Goal: Transaction & Acquisition: Register for event/course

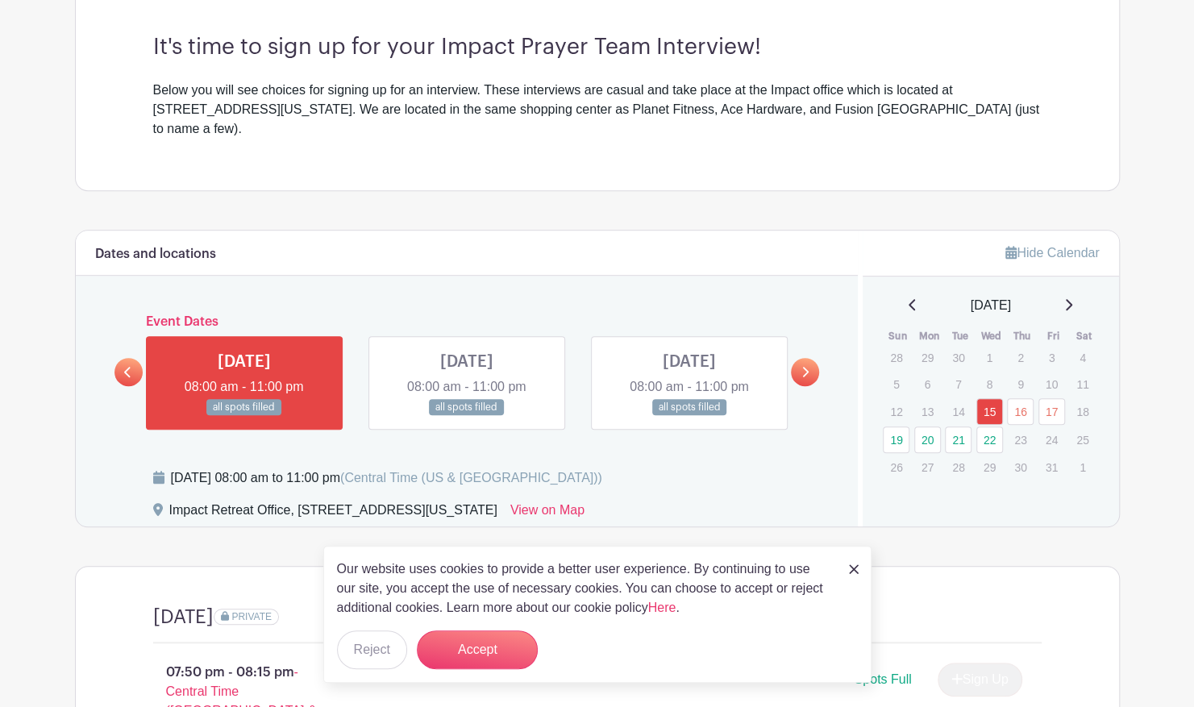
scroll to position [497, 0]
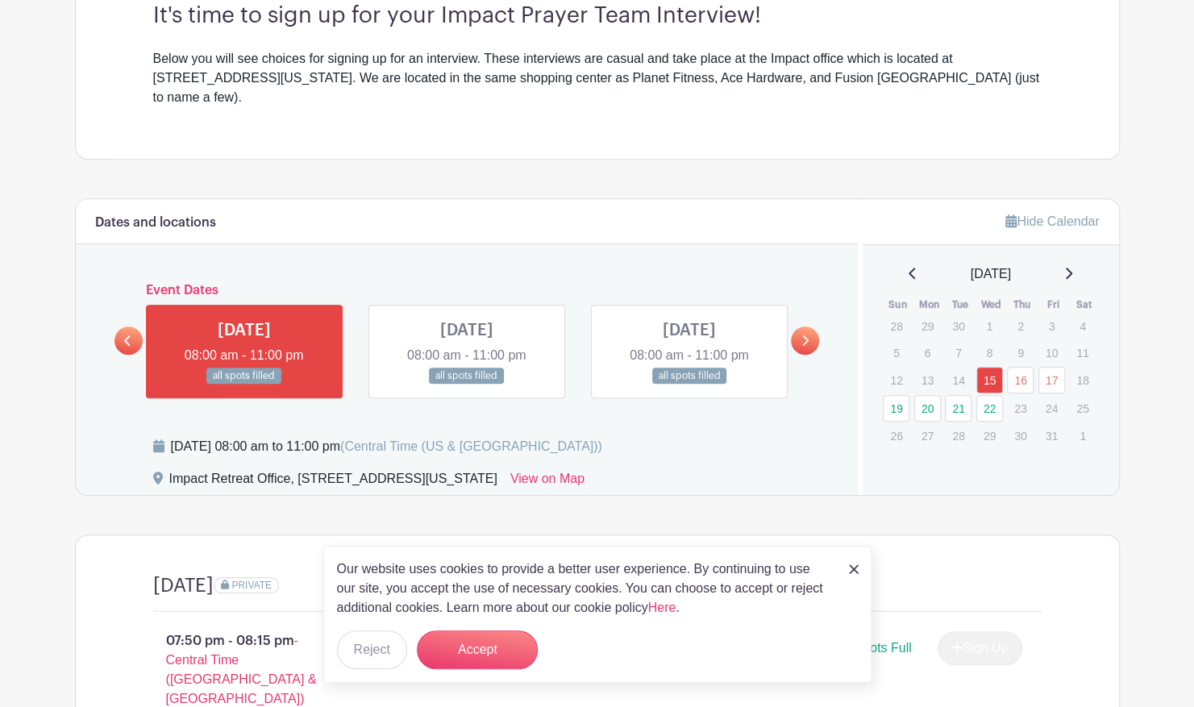
click at [811, 326] on link at bounding box center [805, 340] width 28 height 28
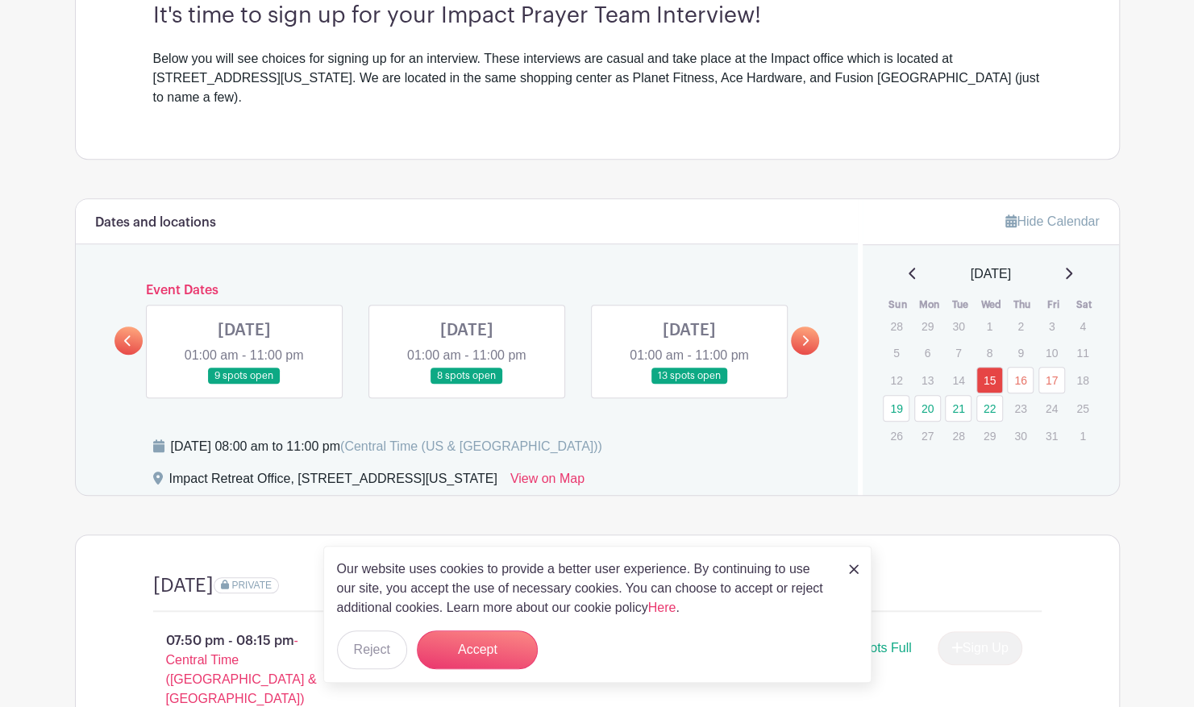
click at [467, 384] on link at bounding box center [467, 384] width 0 height 0
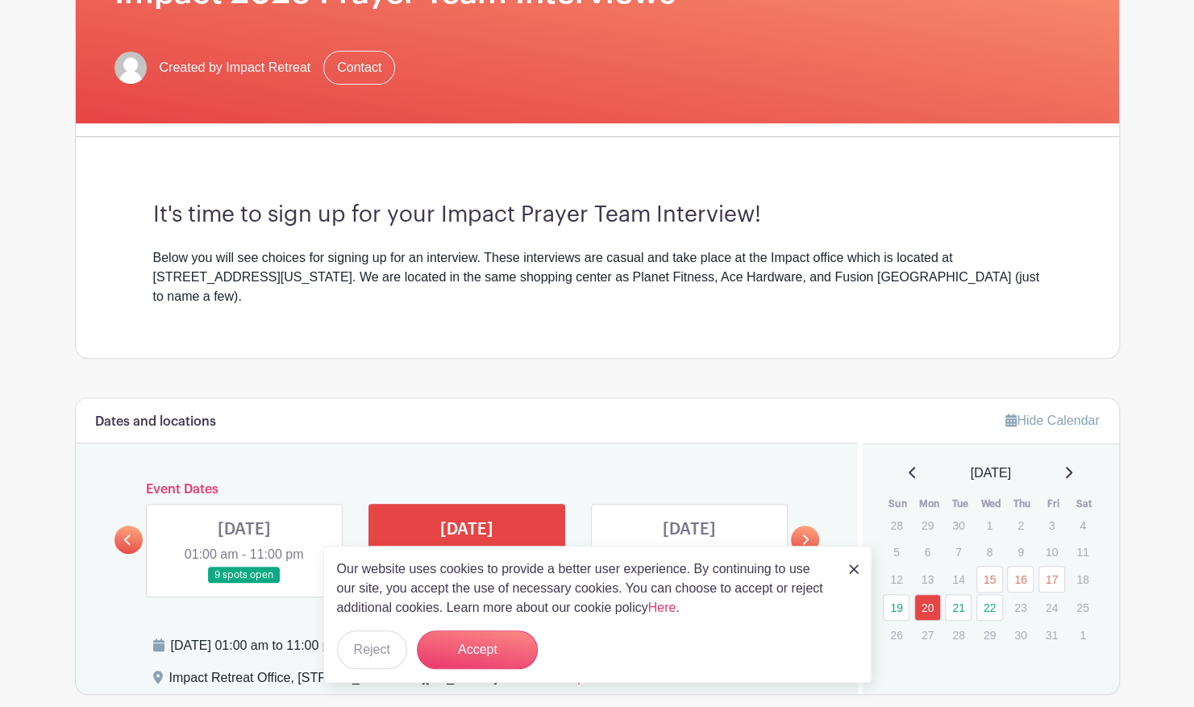
scroll to position [353, 0]
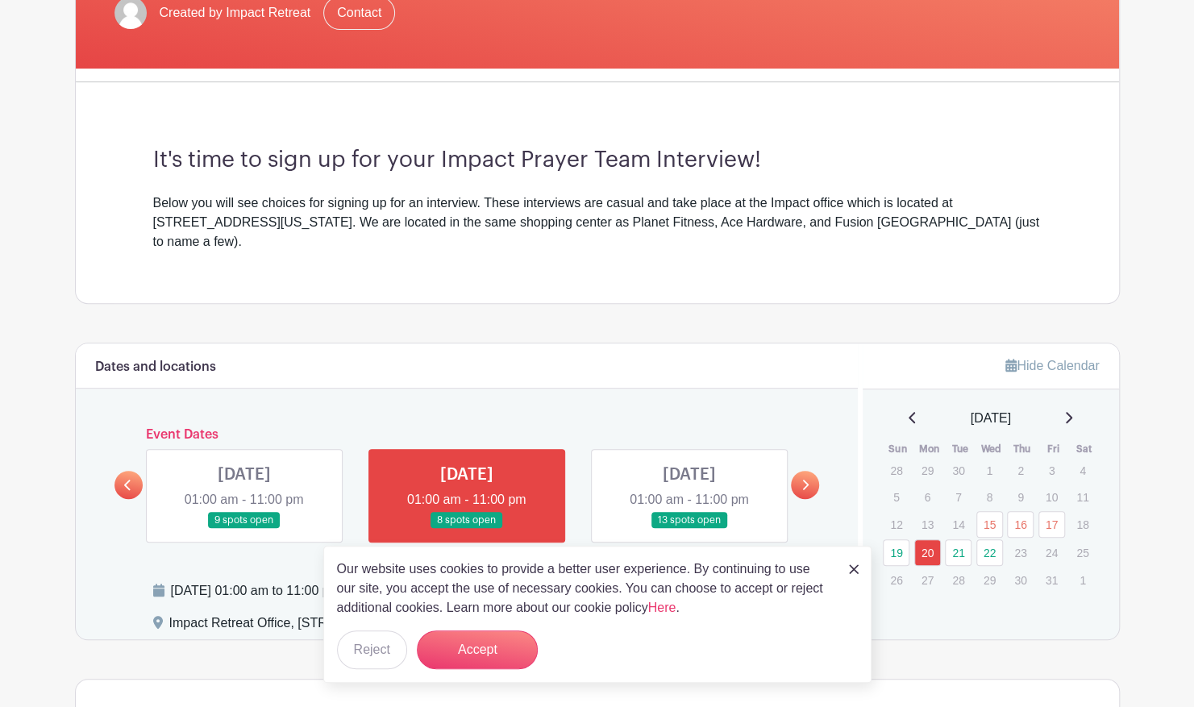
click at [244, 529] on link at bounding box center [244, 529] width 0 height 0
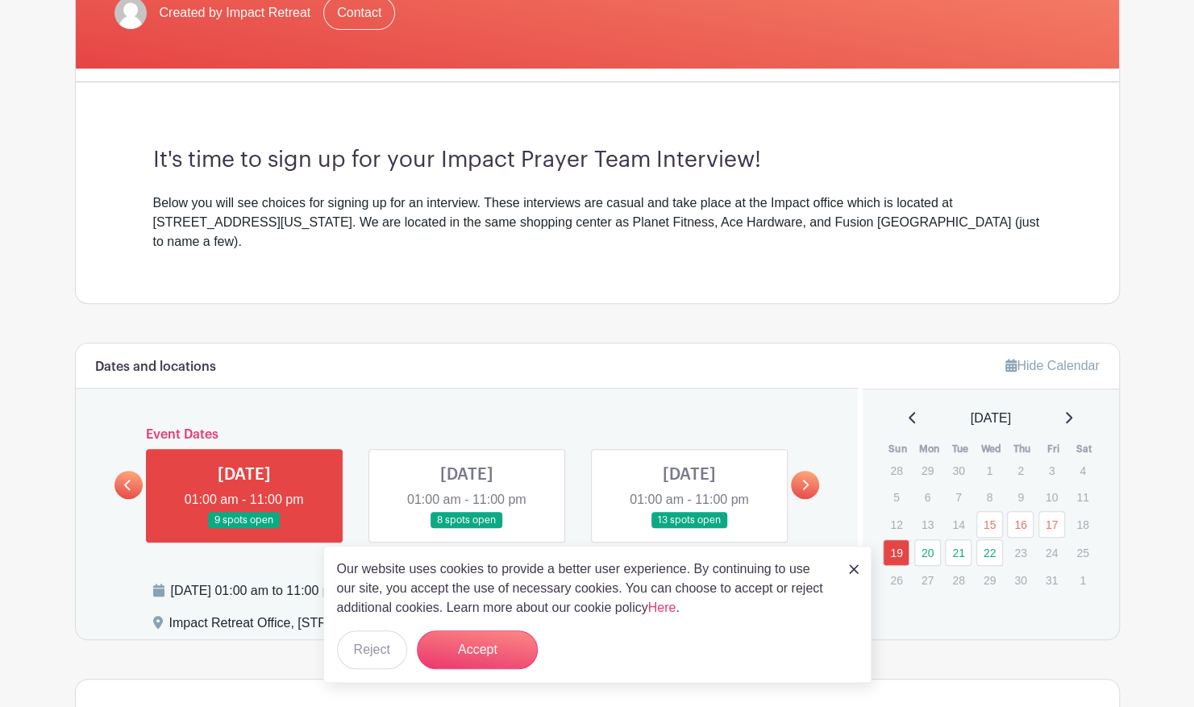
click at [244, 529] on link at bounding box center [244, 529] width 0 height 0
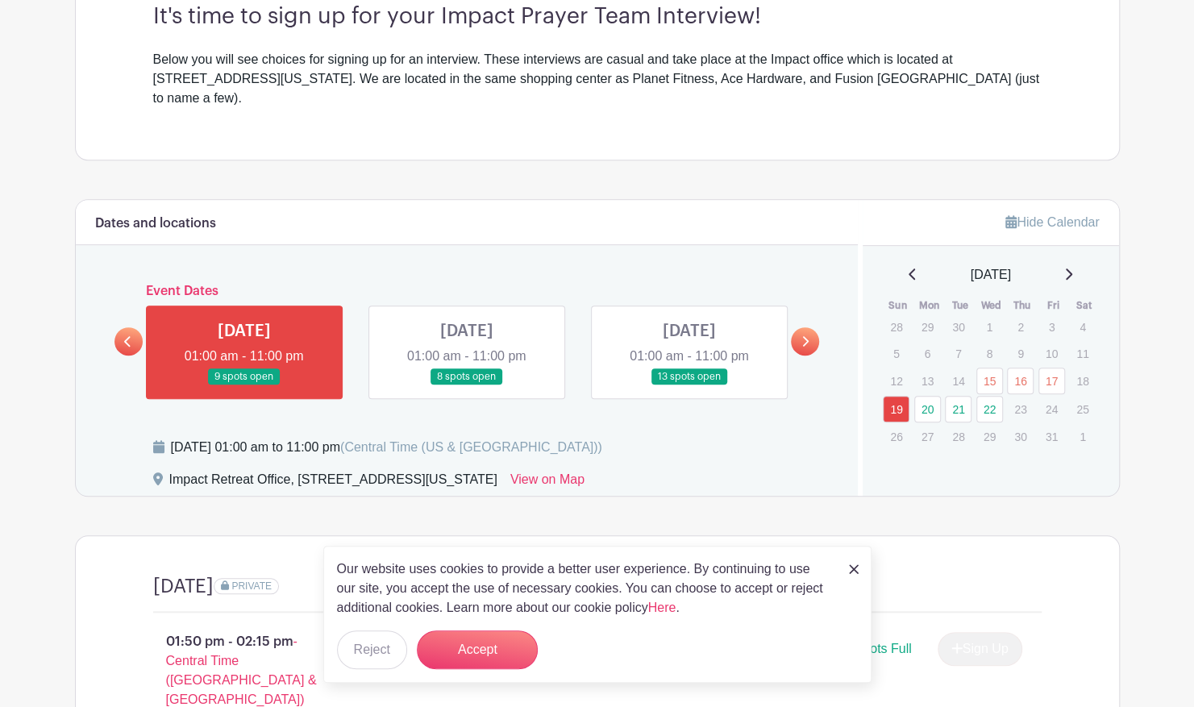
scroll to position [495, 0]
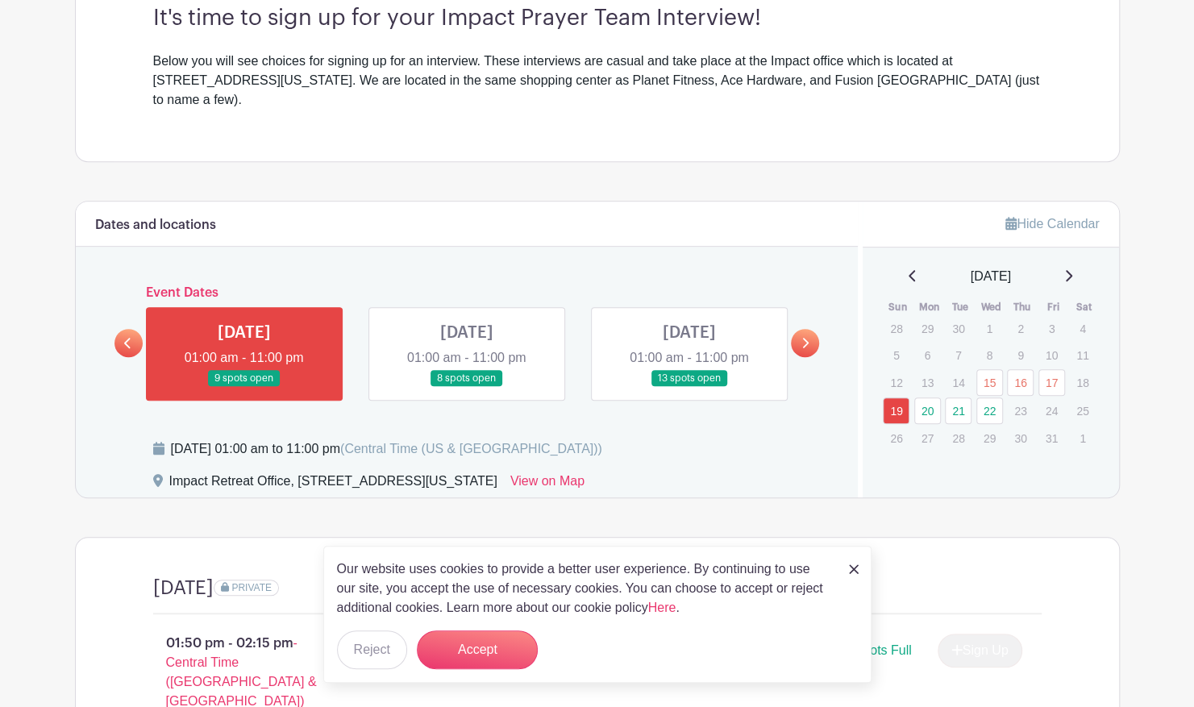
click at [689, 387] on link at bounding box center [689, 387] width 0 height 0
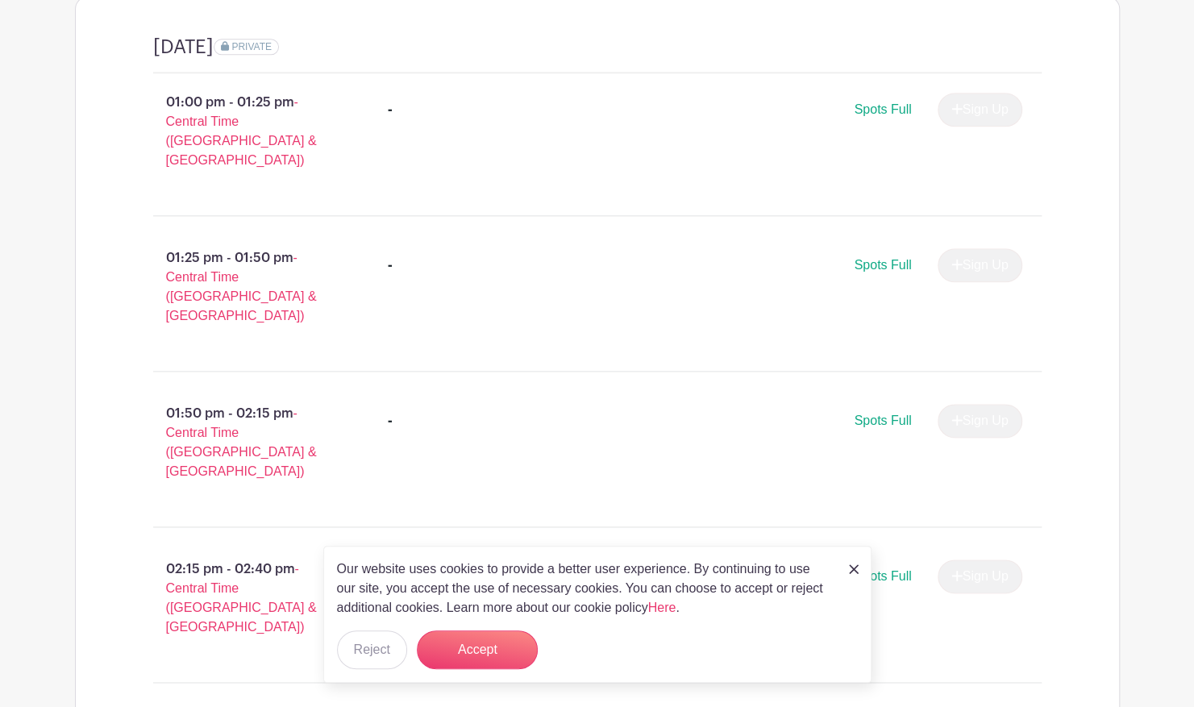
scroll to position [550, 0]
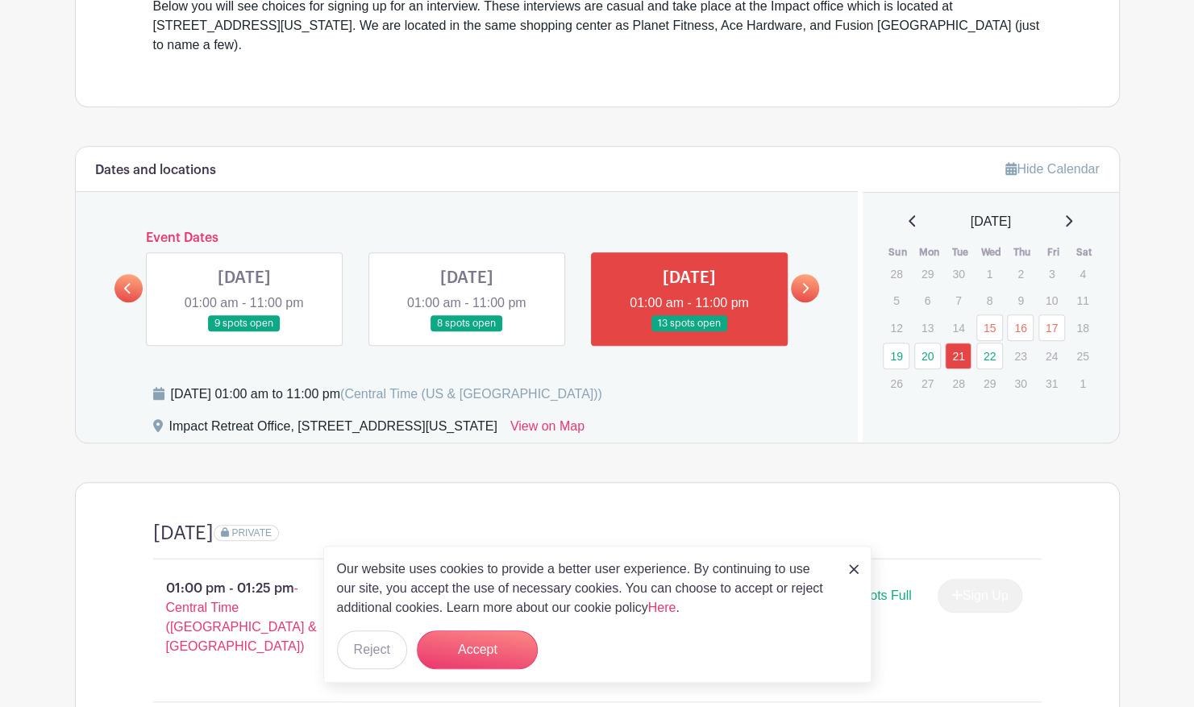
click at [811, 274] on link at bounding box center [805, 288] width 28 height 28
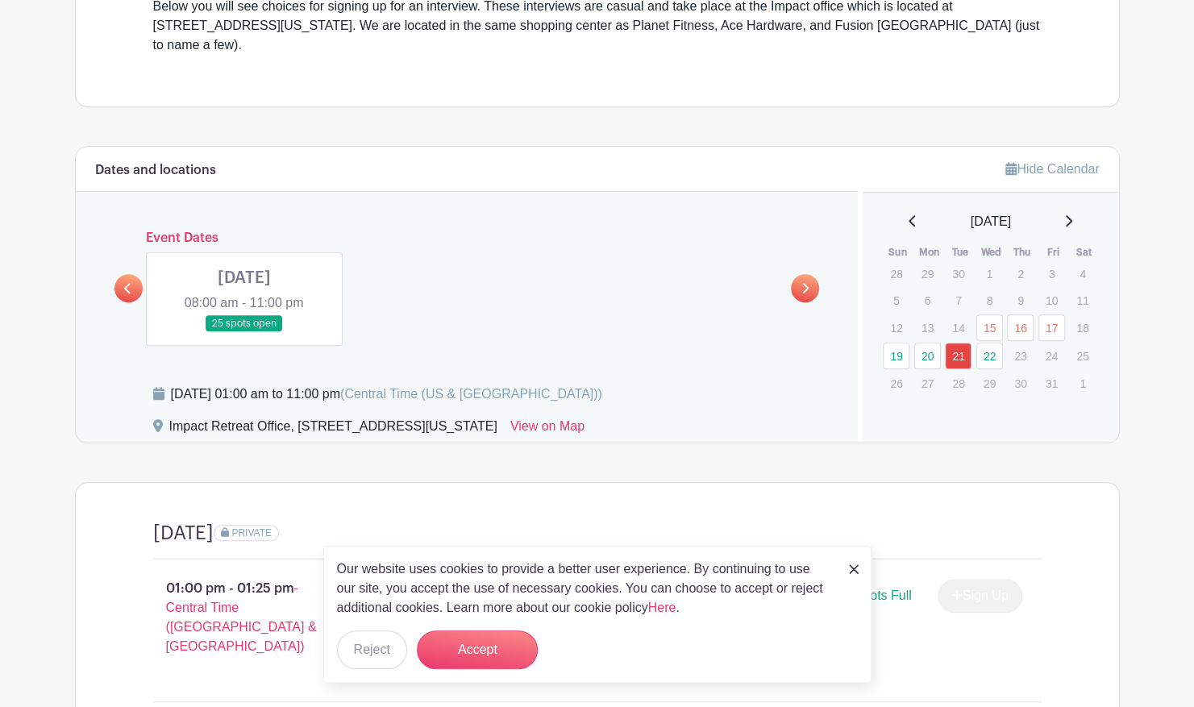
click at [244, 332] on link at bounding box center [244, 332] width 0 height 0
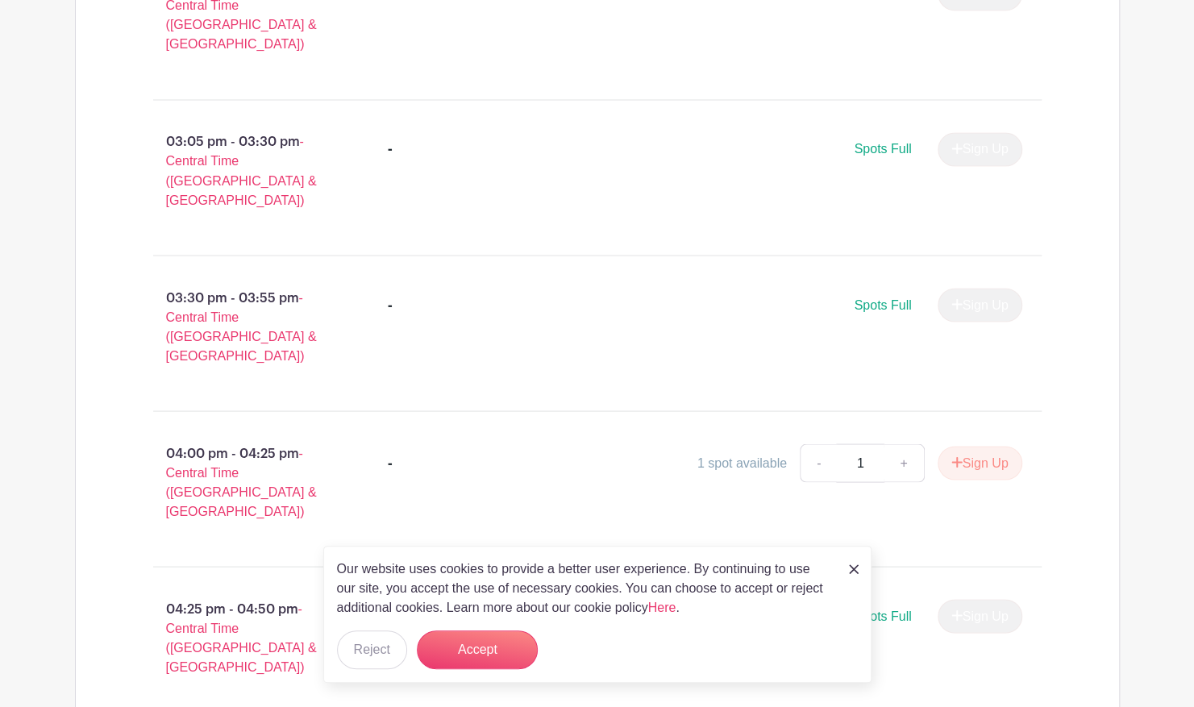
scroll to position [1619, 0]
click at [970, 445] on button "Sign Up" at bounding box center [979, 462] width 85 height 34
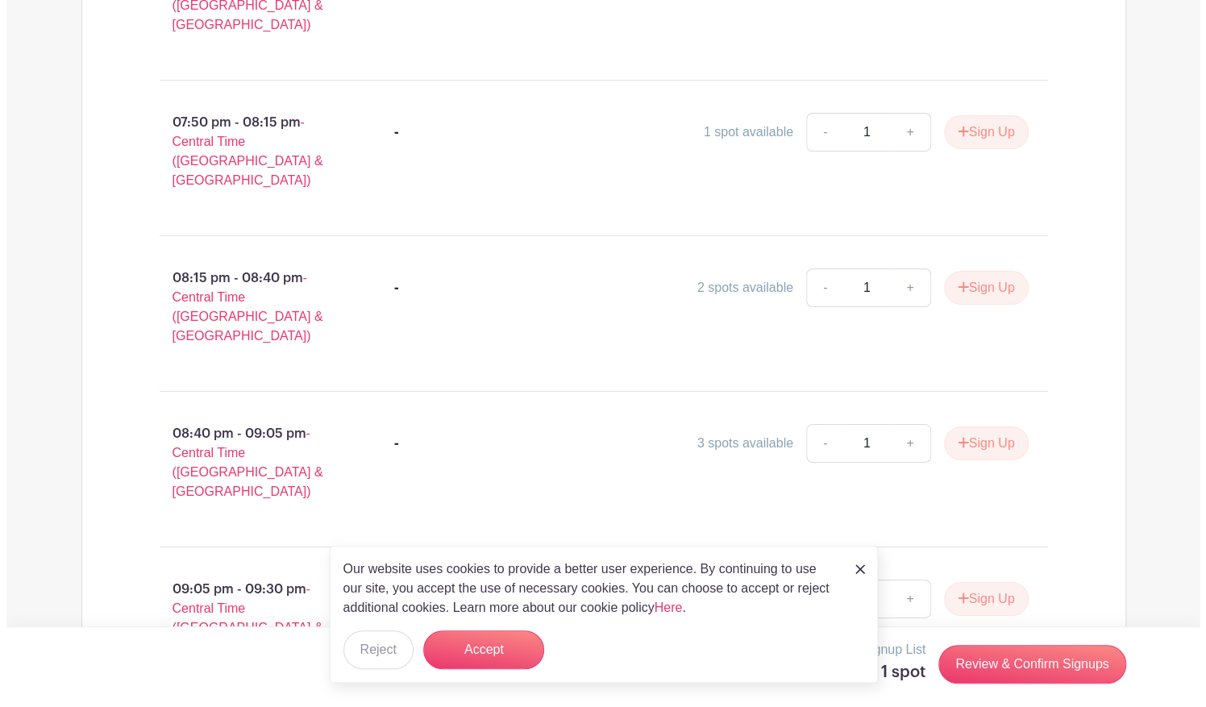
scroll to position [3379, 0]
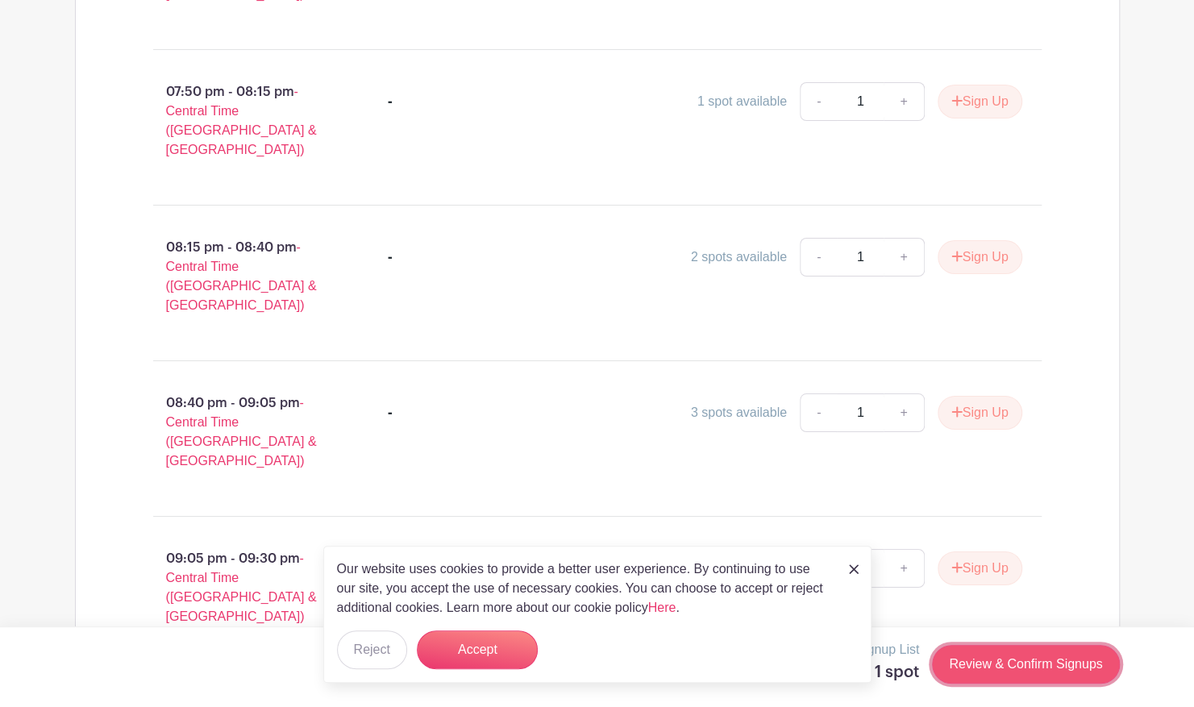
click at [971, 662] on link "Review & Confirm Signups" at bounding box center [1025, 664] width 187 height 39
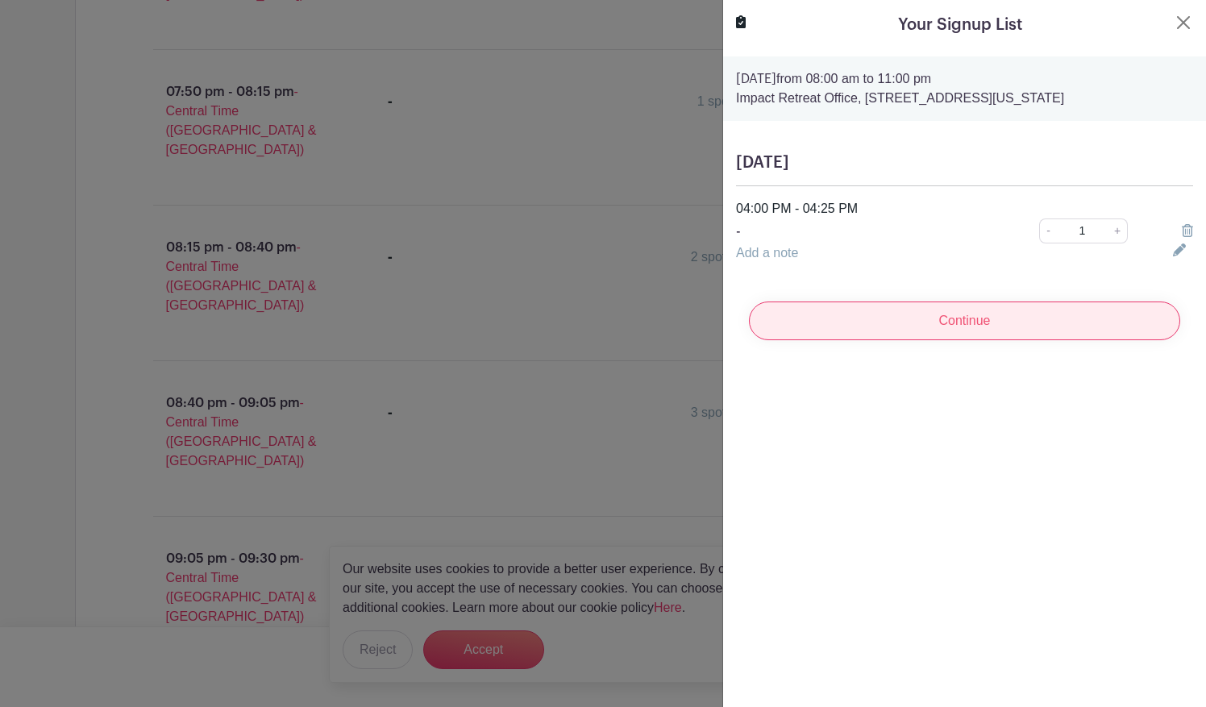
click at [898, 322] on input "Continue" at bounding box center [964, 320] width 431 height 39
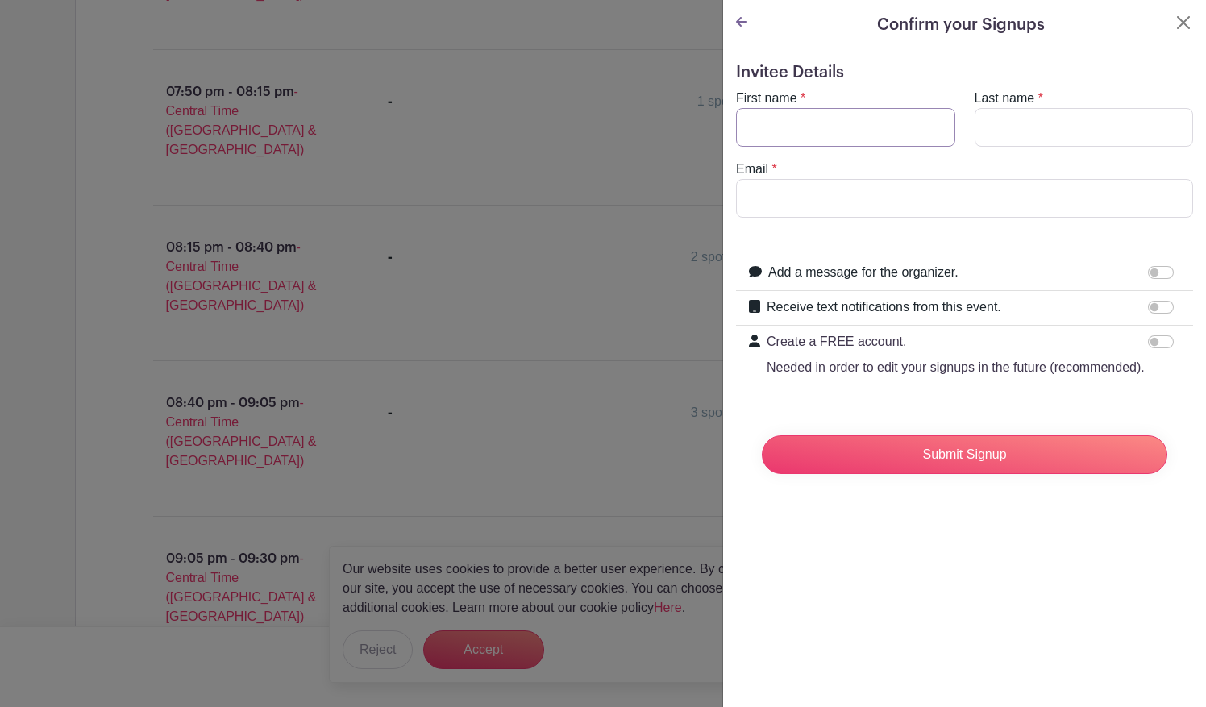
click at [806, 131] on input "First name" at bounding box center [845, 127] width 219 height 39
type input "[PERSON_NAME]"
click at [819, 127] on input "[PERSON_NAME]" at bounding box center [845, 127] width 219 height 39
type input "[PERSON_NAME]"
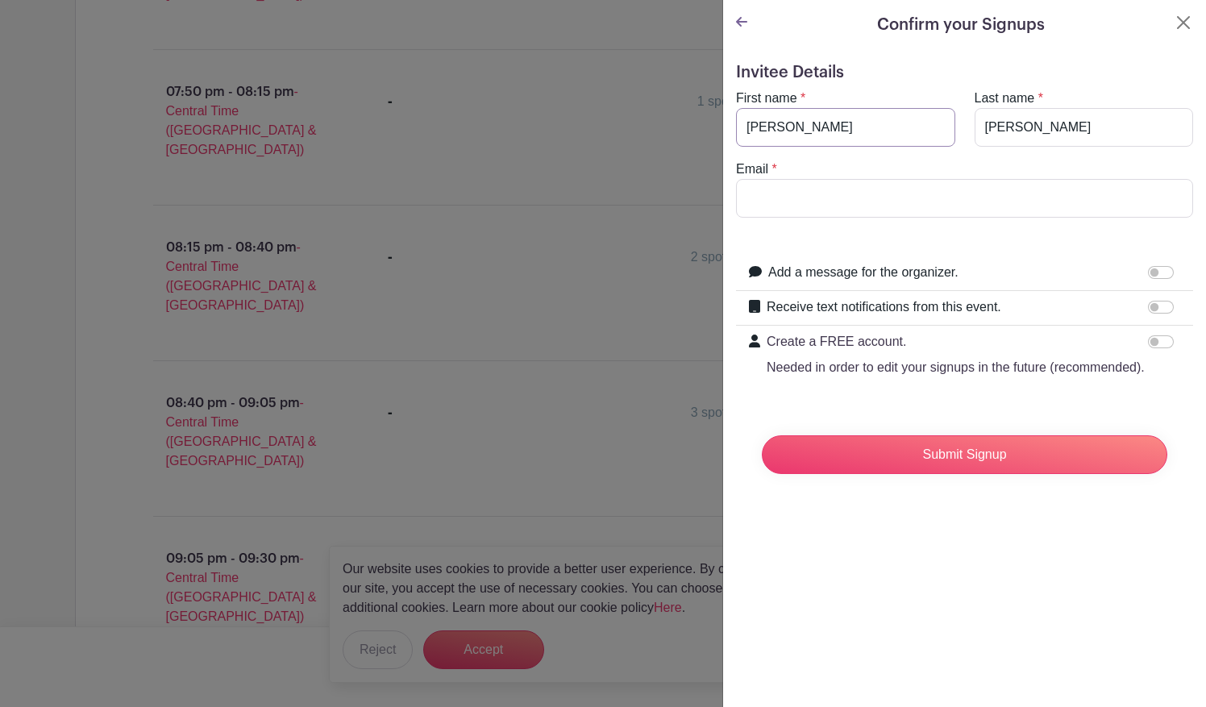
type input "[EMAIL_ADDRESS][DOMAIN_NAME]"
click at [1007, 124] on input "[PERSON_NAME]" at bounding box center [1083, 127] width 219 height 39
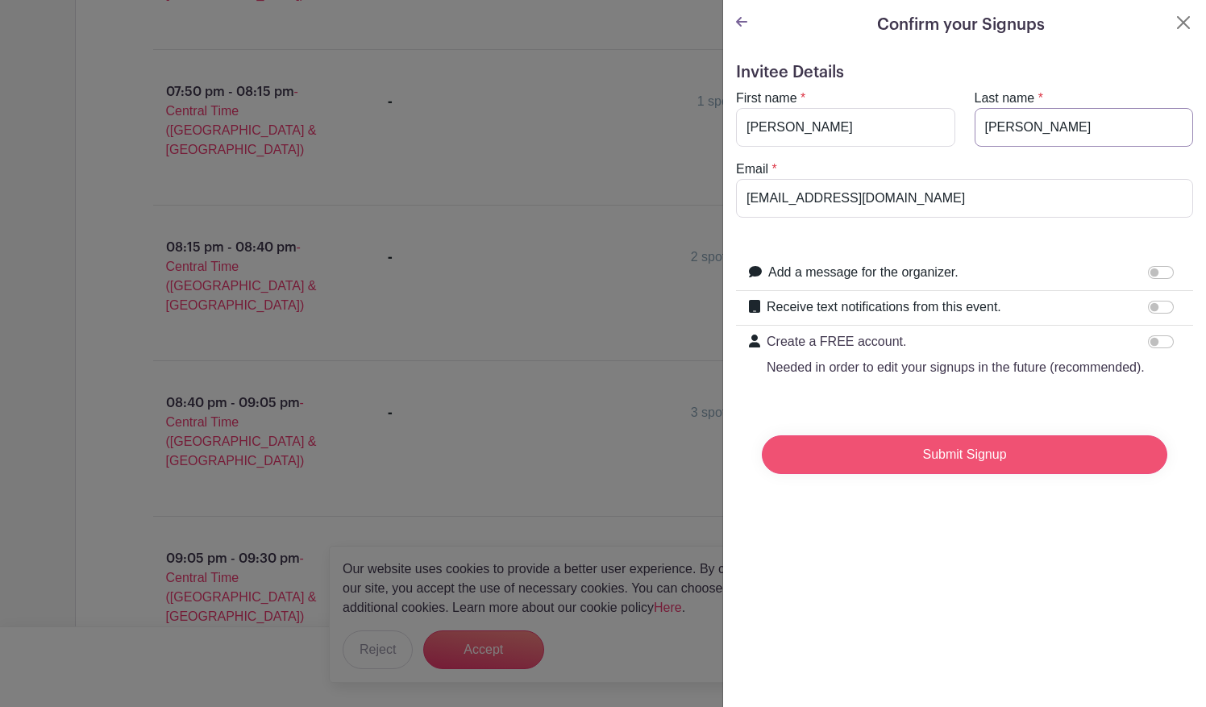
type input "[PERSON_NAME]"
click at [957, 474] on input "Submit Signup" at bounding box center [964, 454] width 405 height 39
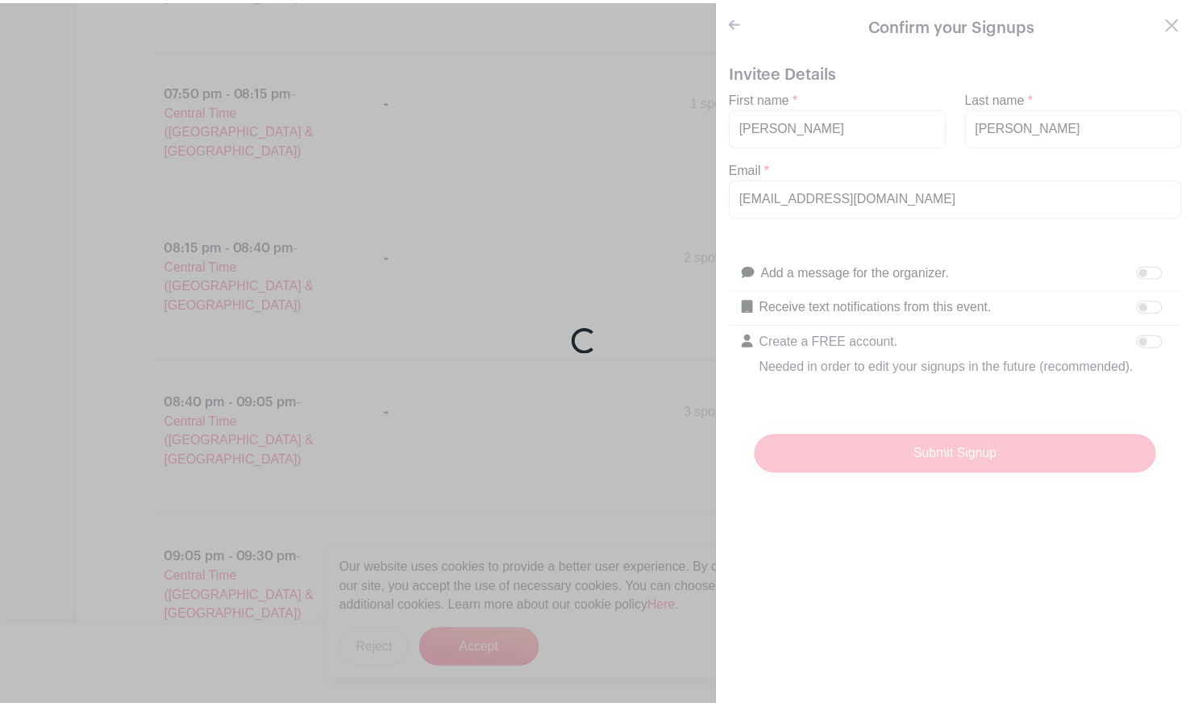
scroll to position [3382, 0]
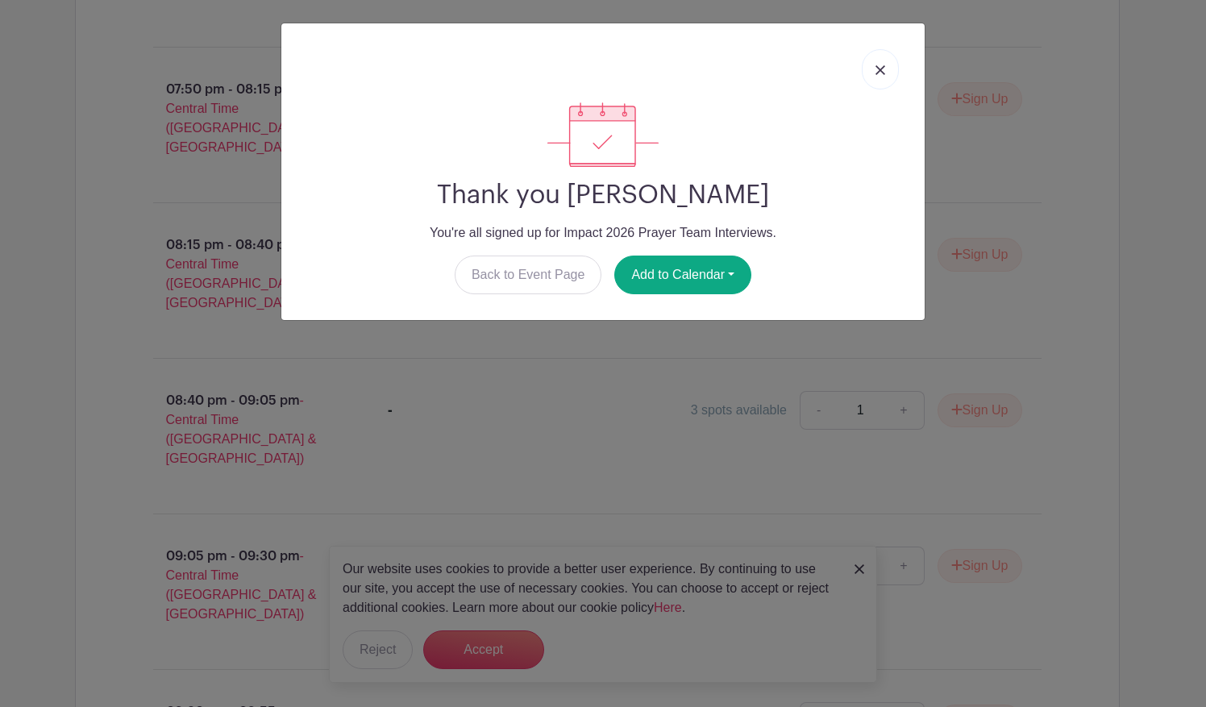
click at [884, 63] on link at bounding box center [880, 69] width 37 height 40
